Goal: Check status: Check status

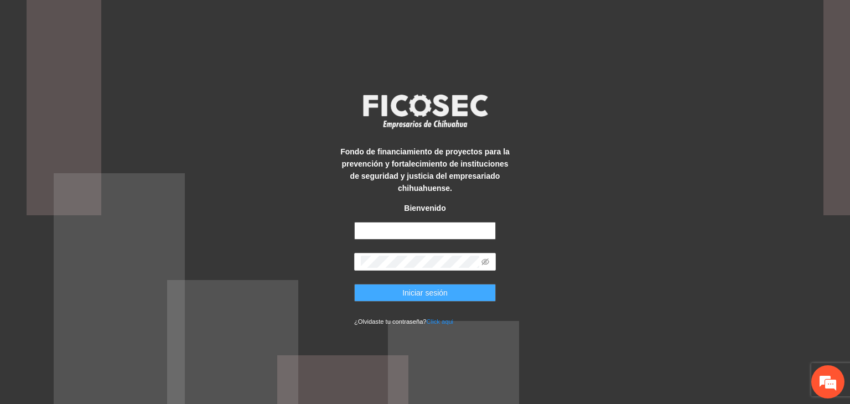
type input "**********"
click at [420, 295] on span "Iniciar sesión" at bounding box center [425, 293] width 45 height 12
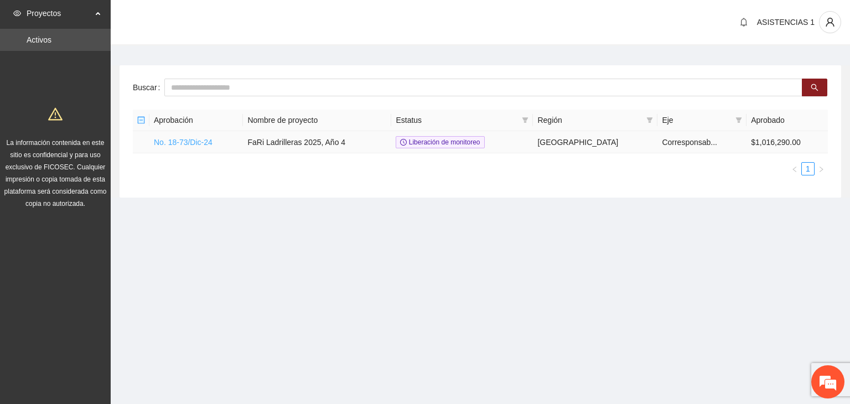
click at [200, 138] on link "No. 18-73/Dic-24" at bounding box center [183, 142] width 59 height 9
